Goal: Navigation & Orientation: Find specific page/section

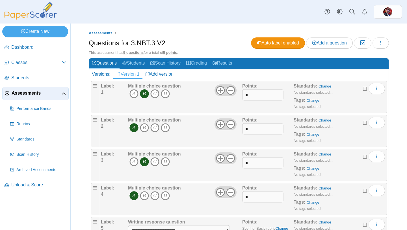
click at [27, 91] on span "Assessments" at bounding box center [37, 93] width 50 height 6
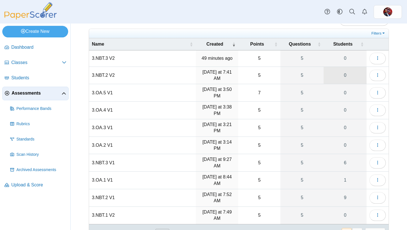
scroll to position [24, 0]
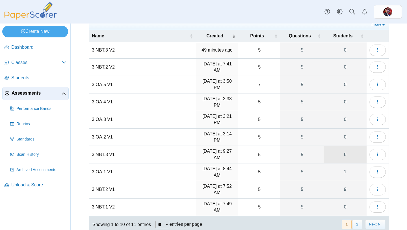
click at [345, 153] on link "6" at bounding box center [345, 154] width 43 height 17
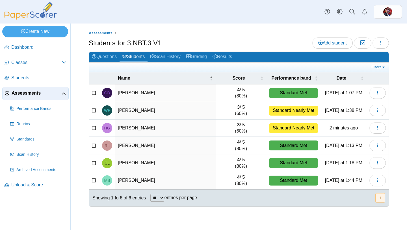
click at [21, 92] on span "Assessments" at bounding box center [37, 93] width 50 height 6
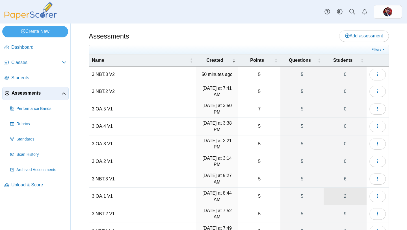
click at [350, 194] on link "2" at bounding box center [345, 196] width 43 height 17
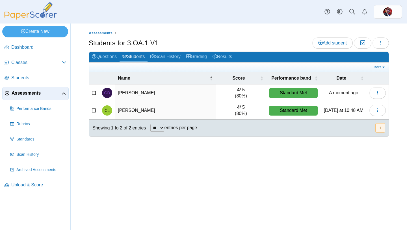
click at [34, 94] on span "Assessments" at bounding box center [37, 93] width 50 height 6
